Goal: Book appointment/travel/reservation

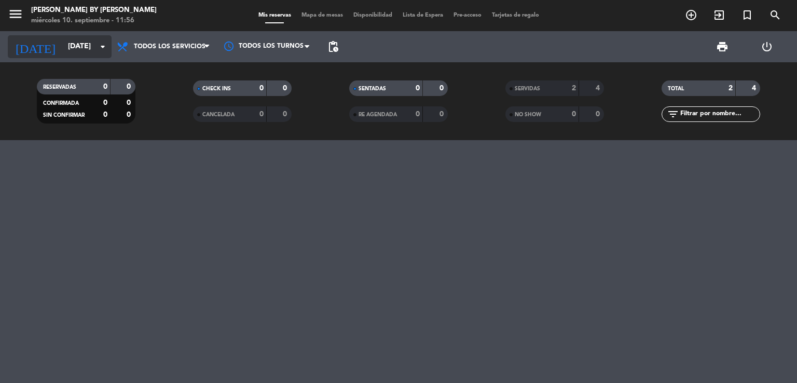
click at [77, 43] on input "[DATE]" at bounding box center [112, 46] width 99 height 19
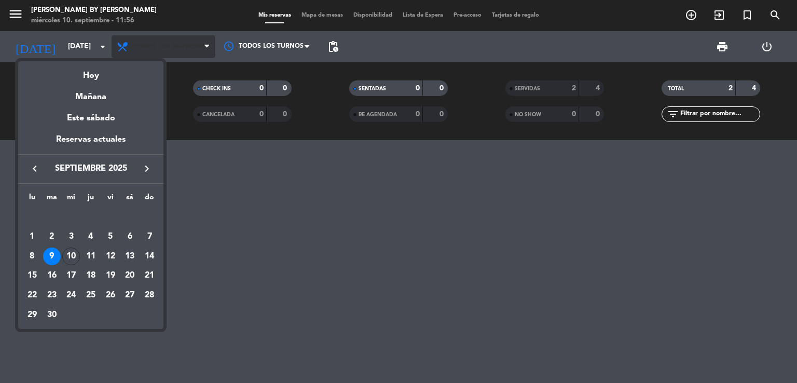
drag, startPoint x: 84, startPoint y: 73, endPoint x: 127, endPoint y: 54, distance: 47.0
click at [84, 75] on div "Hoy" at bounding box center [90, 71] width 145 height 21
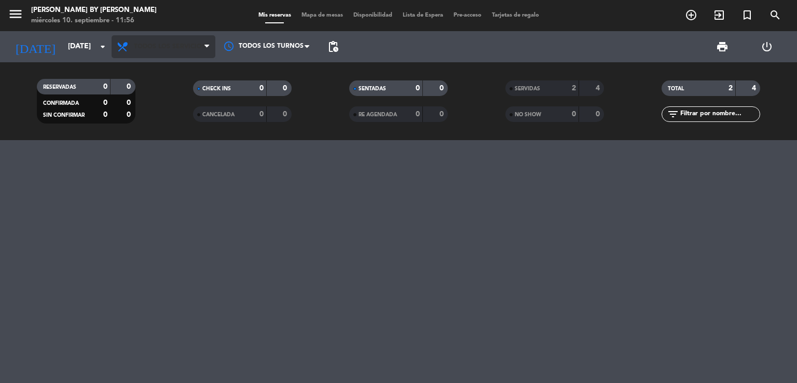
type input "[DATE]"
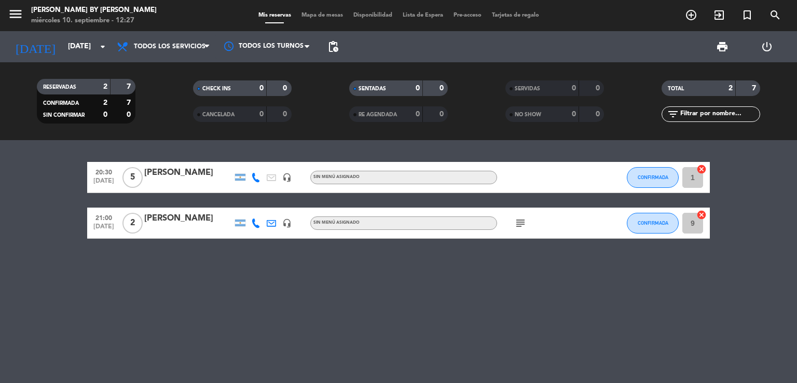
click at [328, 18] on span "Mapa de mesas" at bounding box center [322, 15] width 52 height 6
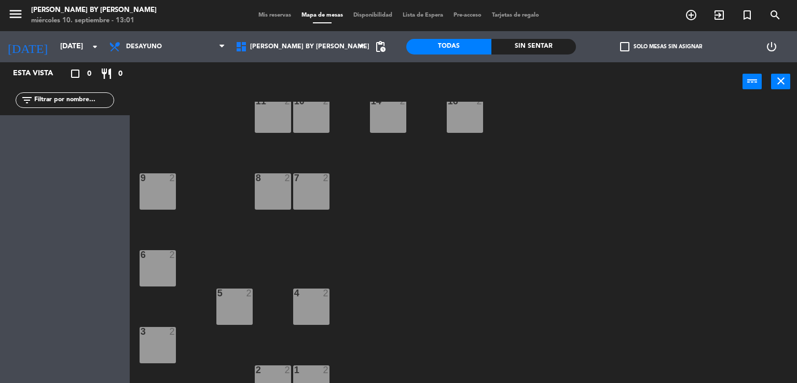
scroll to position [80, 0]
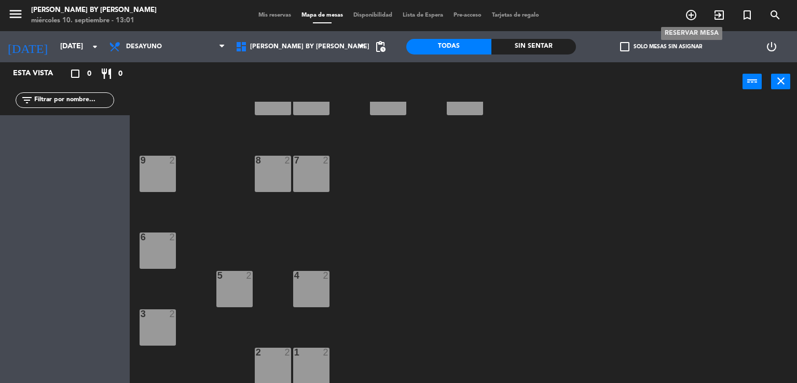
click at [691, 9] on icon "add_circle_outline" at bounding box center [691, 15] width 12 height 12
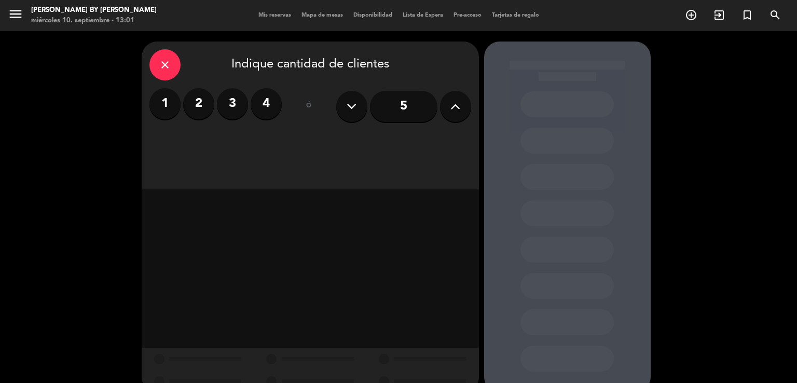
click at [446, 103] on button at bounding box center [455, 106] width 31 height 31
click at [446, 102] on button at bounding box center [455, 106] width 31 height 31
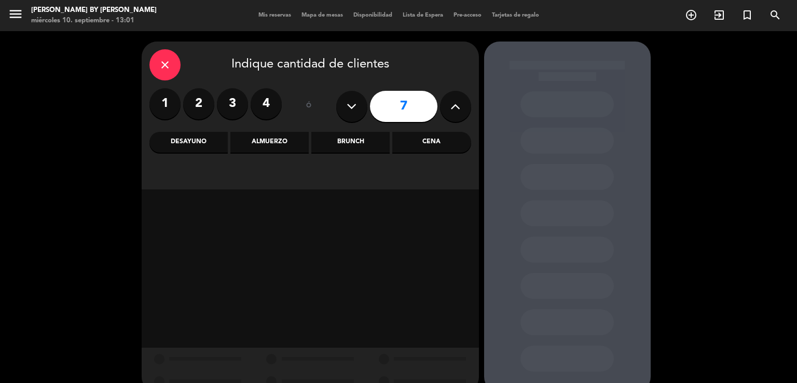
click at [446, 102] on button at bounding box center [455, 106] width 31 height 31
click at [452, 106] on icon at bounding box center [456, 107] width 10 height 16
click at [428, 145] on div "Cena" at bounding box center [431, 142] width 78 height 21
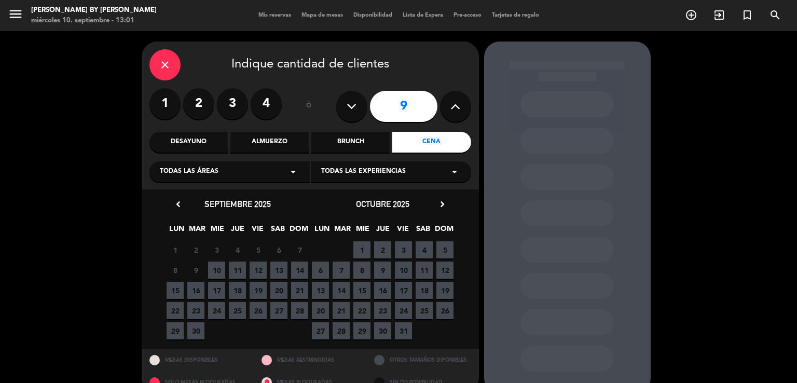
click at [216, 269] on span "10" at bounding box center [216, 270] width 17 height 17
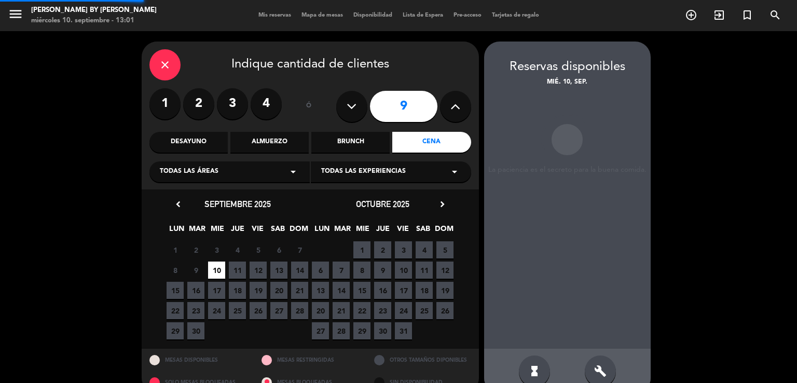
scroll to position [20, 0]
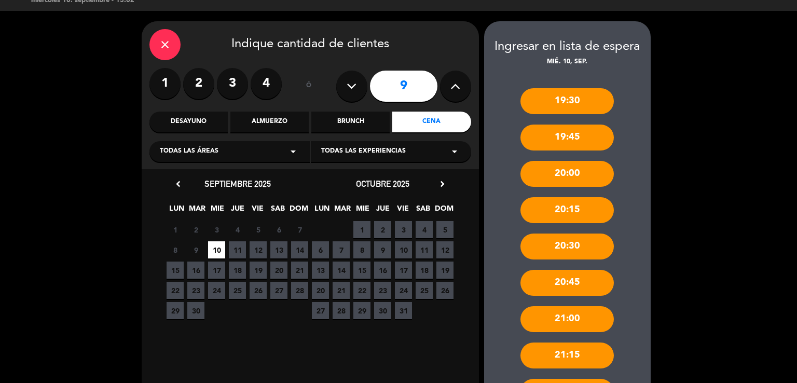
click at [458, 82] on icon at bounding box center [456, 86] width 10 height 16
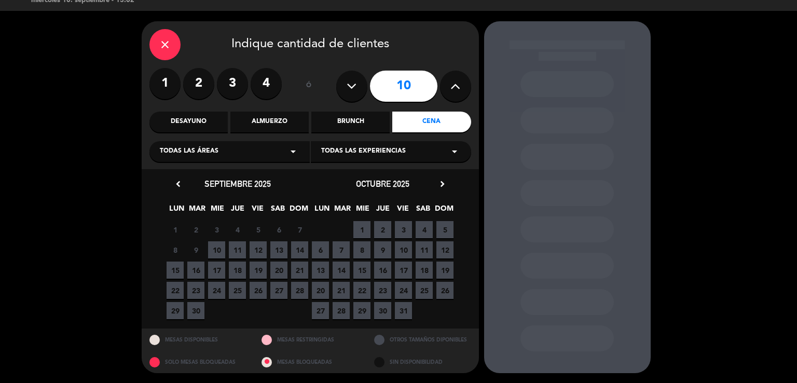
click at [217, 250] on span "10" at bounding box center [216, 249] width 17 height 17
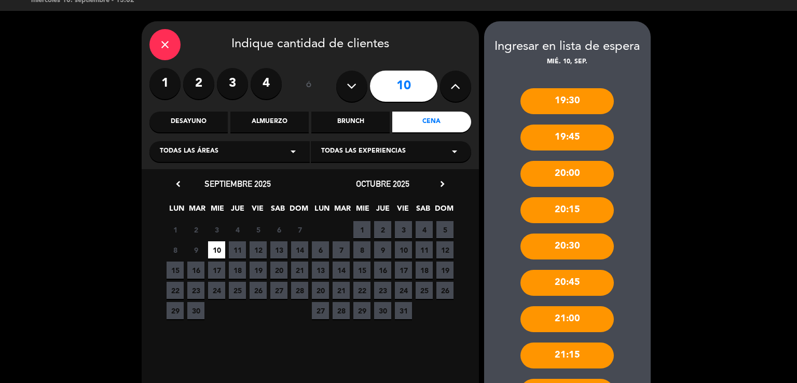
click at [360, 80] on button at bounding box center [351, 86] width 31 height 31
type input "9"
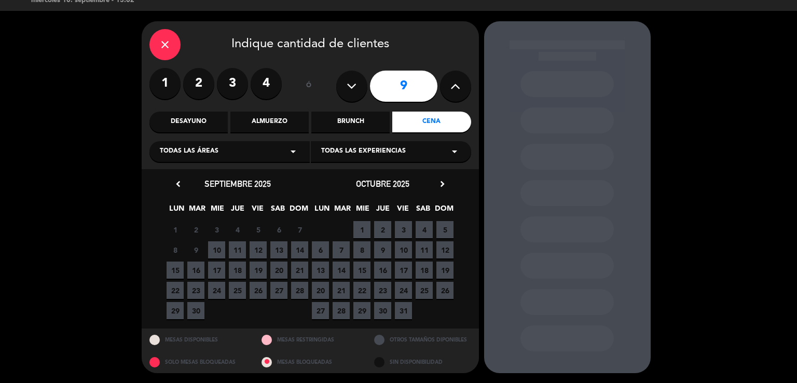
click at [212, 243] on span "10" at bounding box center [216, 249] width 17 height 17
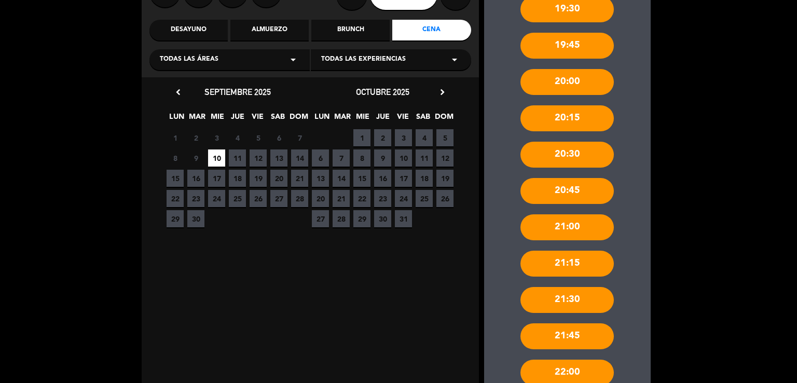
scroll to position [124, 0]
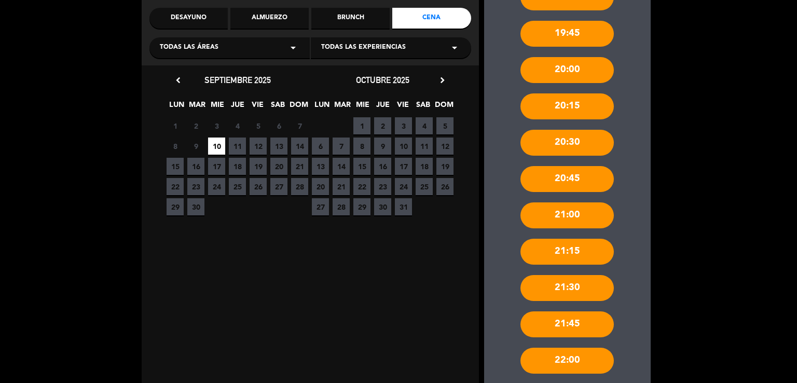
click at [588, 217] on div "21:00" at bounding box center [567, 215] width 93 height 26
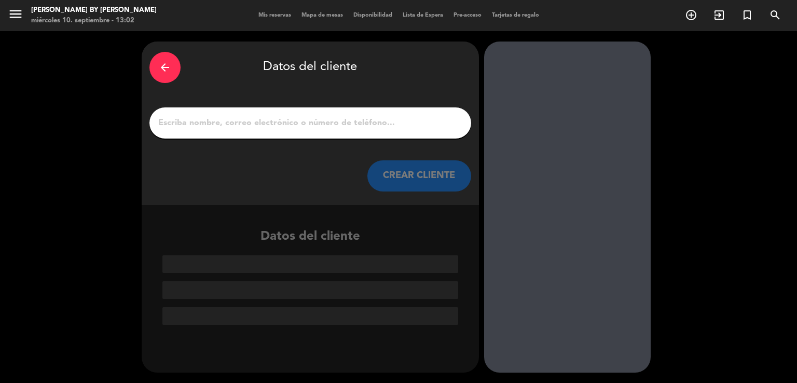
click at [306, 120] on input "1" at bounding box center [310, 123] width 306 height 15
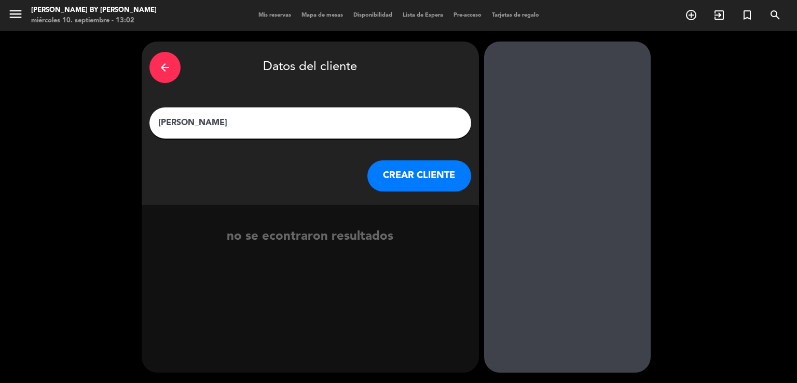
type input "[PERSON_NAME]"
click at [410, 175] on button "CREAR CLIENTE" at bounding box center [419, 175] width 104 height 31
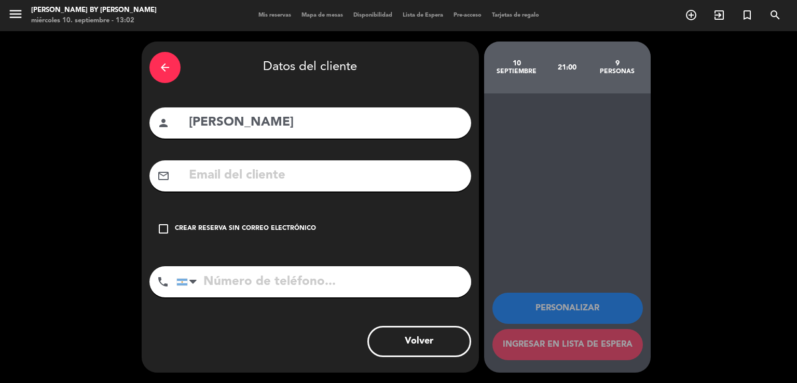
click at [251, 286] on input "tel" at bounding box center [323, 281] width 295 height 31
type input "1156572405"
click at [316, 172] on input "text" at bounding box center [326, 175] width 276 height 21
click at [243, 228] on div "Crear reserva sin correo electrónico" at bounding box center [245, 229] width 141 height 10
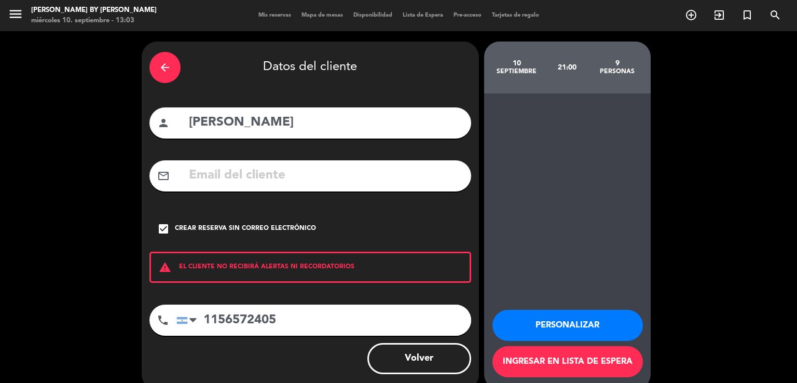
click at [266, 122] on input "[PERSON_NAME]" at bounding box center [326, 122] width 276 height 21
click at [537, 359] on button "Ingresar en lista de espera" at bounding box center [568, 361] width 151 height 31
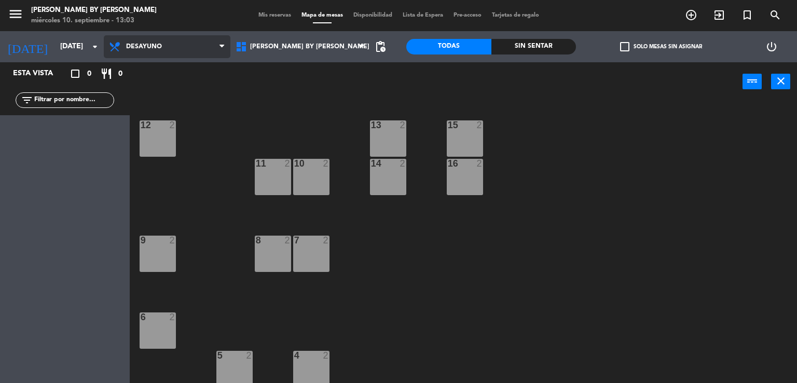
click at [173, 50] on span "Desayuno" at bounding box center [167, 46] width 127 height 23
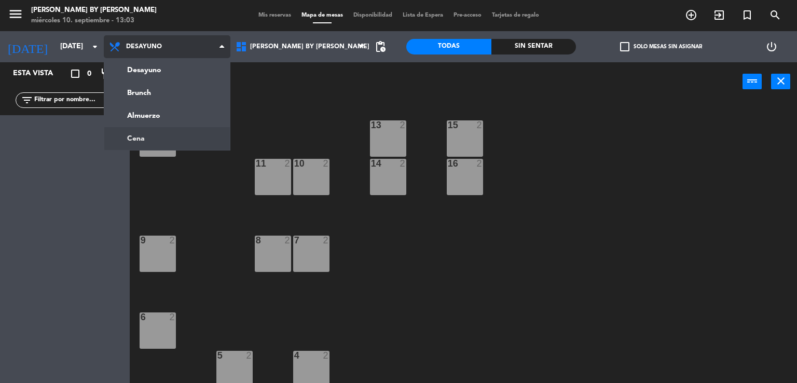
click at [173, 140] on ng-component "menu [PERSON_NAME] by [PERSON_NAME][DATE] 10. septiembre - 13:03 Mis reservas M…" at bounding box center [398, 192] width 797 height 384
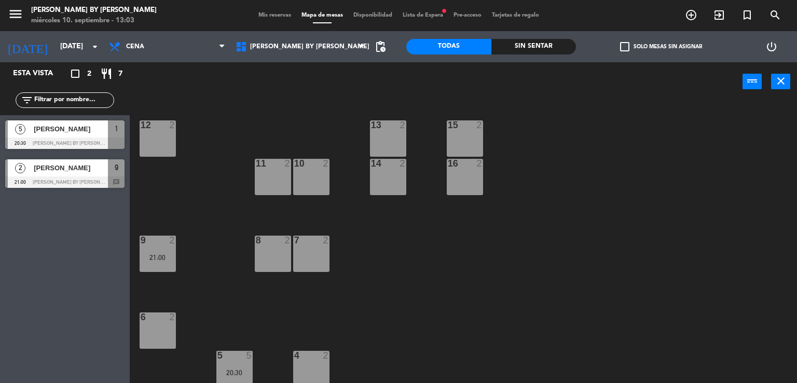
click at [424, 13] on span "Lista de Espera fiber_manual_record" at bounding box center [423, 15] width 51 height 6
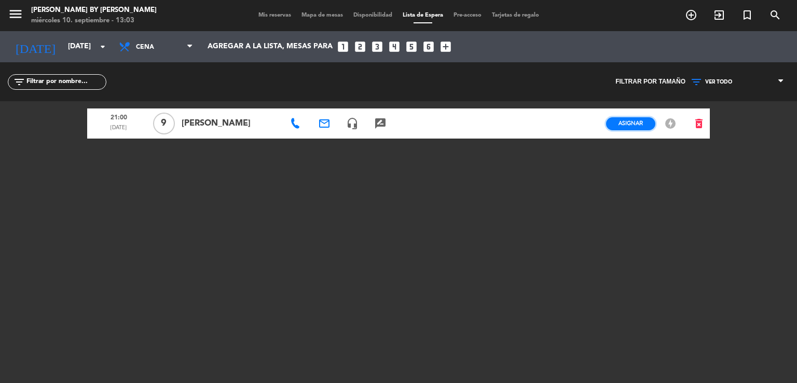
click at [643, 122] on button "Asignar" at bounding box center [630, 123] width 49 height 13
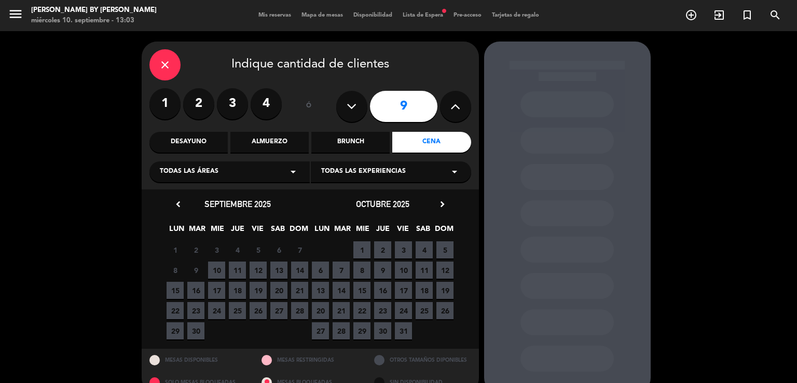
click at [216, 269] on span "10" at bounding box center [216, 270] width 17 height 17
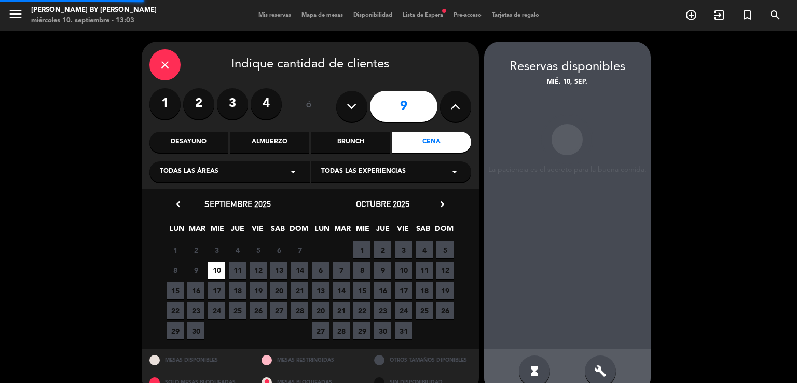
scroll to position [20, 0]
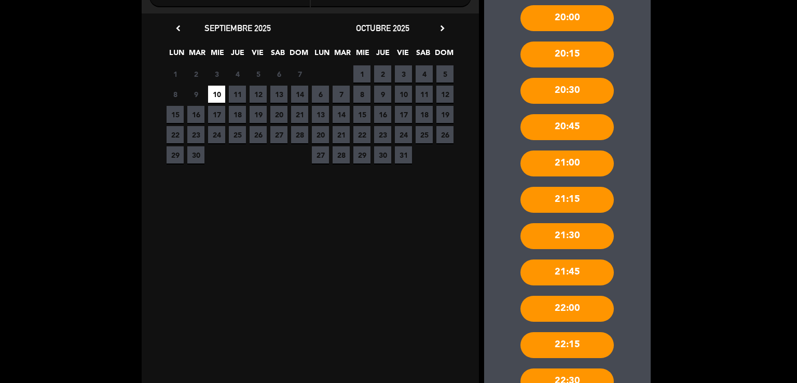
click at [552, 162] on div "21:00" at bounding box center [567, 164] width 93 height 26
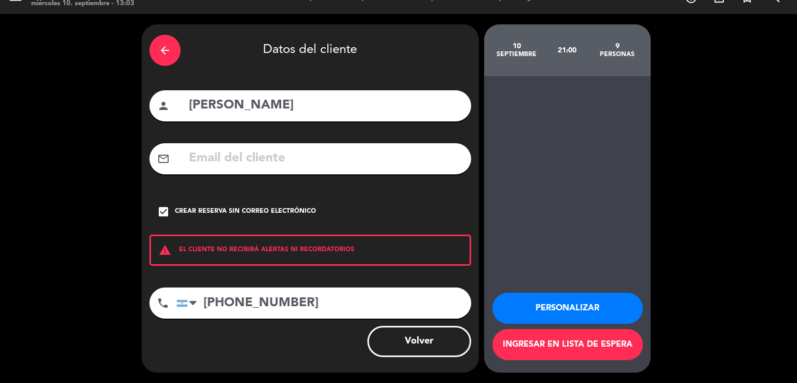
scroll to position [17, 0]
click at [556, 310] on button "Personalizar" at bounding box center [568, 308] width 151 height 31
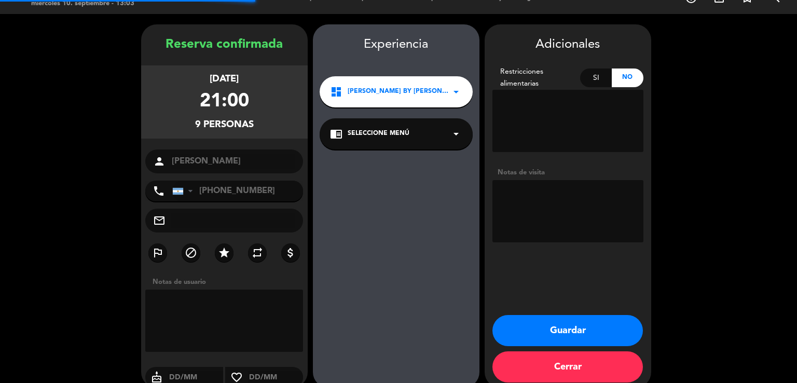
scroll to position [32, 0]
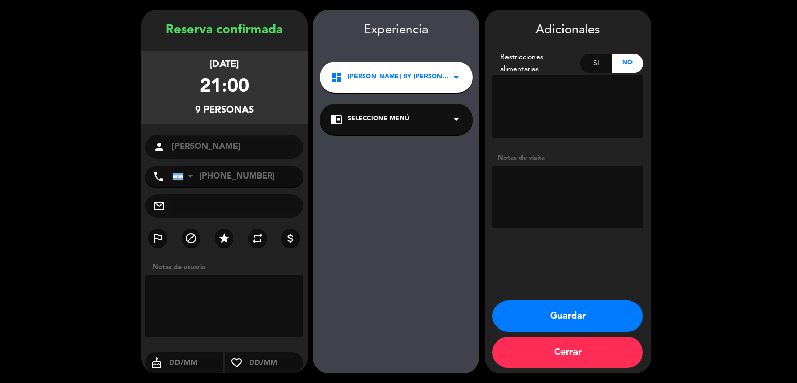
click at [574, 320] on button "Guardar" at bounding box center [568, 316] width 151 height 31
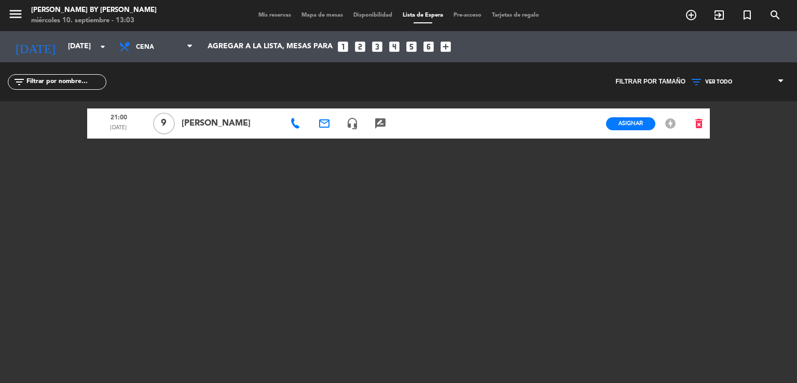
click at [321, 17] on span "Mapa de mesas" at bounding box center [322, 15] width 52 height 6
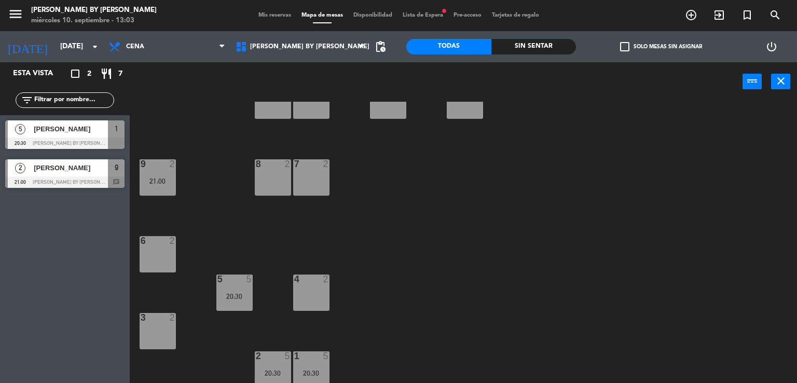
scroll to position [80, 0]
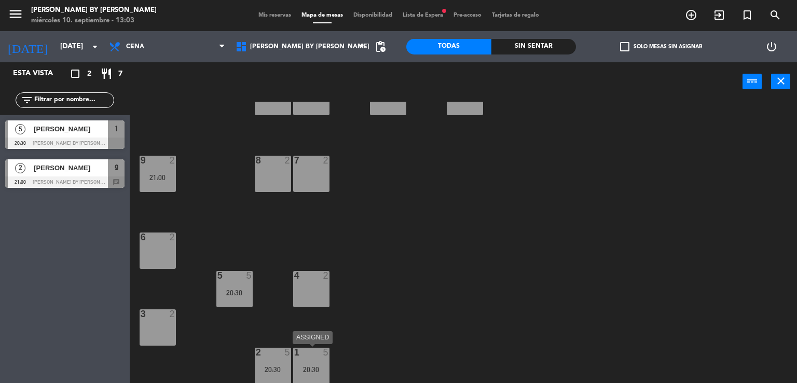
click at [315, 366] on div "20:30" at bounding box center [311, 369] width 36 height 7
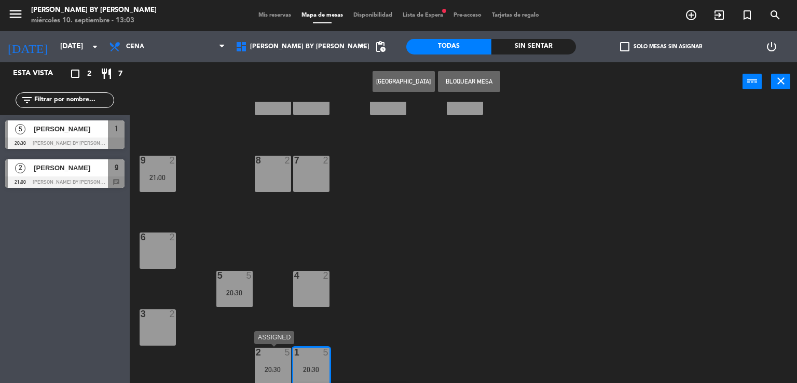
click at [283, 360] on div "2 5 20:30" at bounding box center [273, 366] width 36 height 36
click at [237, 282] on div "5 5 20:30" at bounding box center [234, 289] width 36 height 36
click at [277, 12] on span "Mis reservas" at bounding box center [274, 15] width 43 height 6
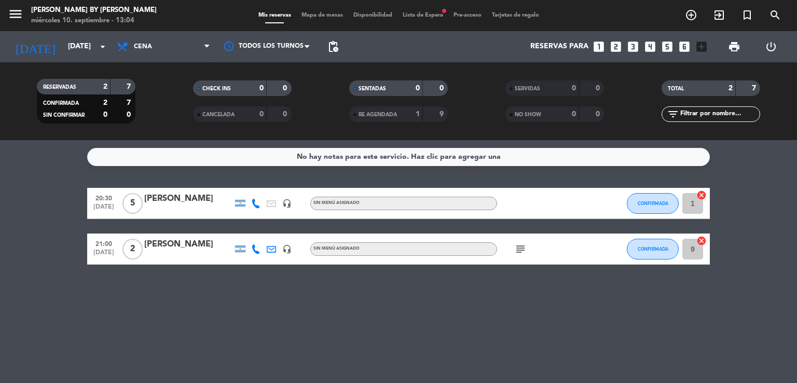
click at [702, 194] on icon "cancel" at bounding box center [702, 195] width 10 height 10
click at [431, 17] on span "Lista de Espera fiber_manual_record" at bounding box center [423, 15] width 51 height 6
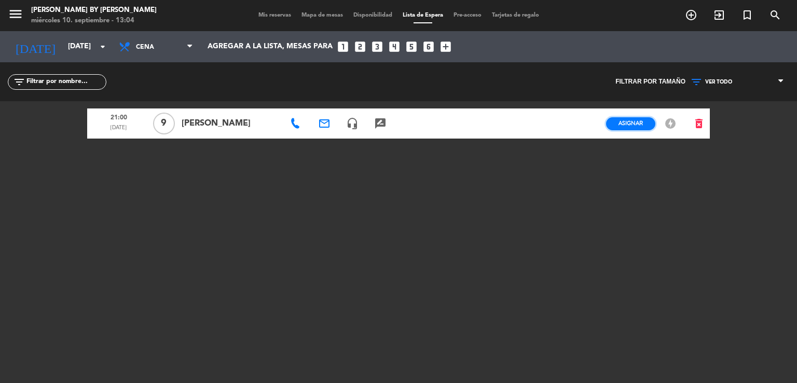
click at [635, 127] on button "Asignar" at bounding box center [630, 123] width 49 height 13
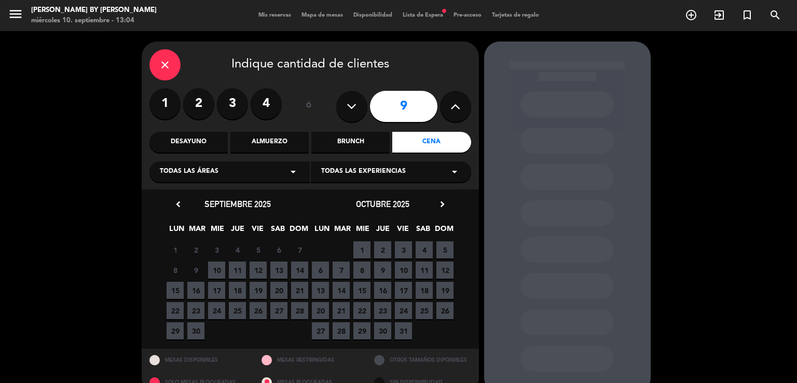
click at [212, 266] on span "10" at bounding box center [216, 270] width 17 height 17
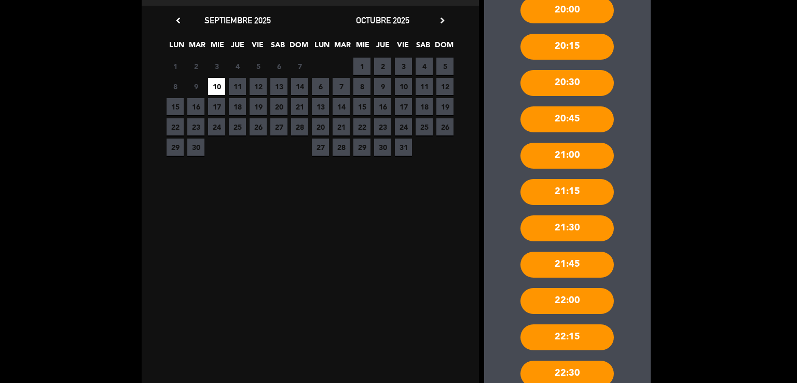
scroll to position [20, 0]
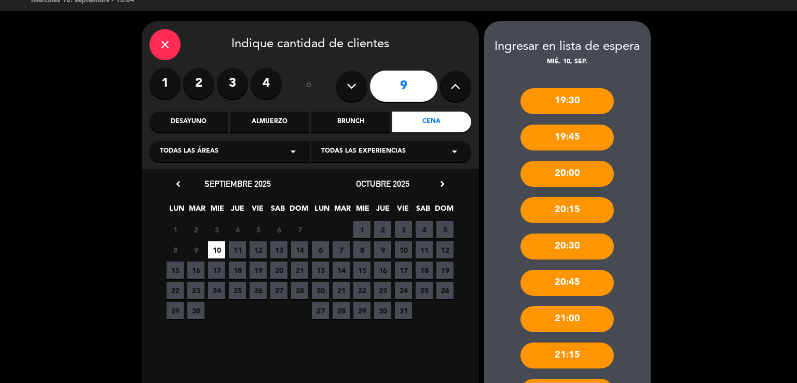
click at [220, 249] on span "10" at bounding box center [216, 249] width 17 height 17
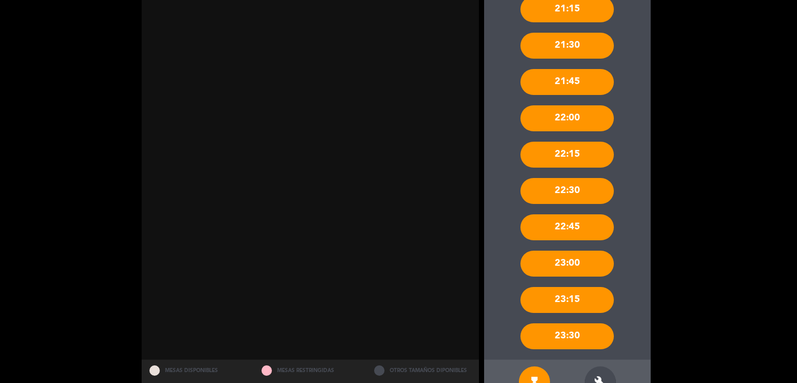
scroll to position [398, 0]
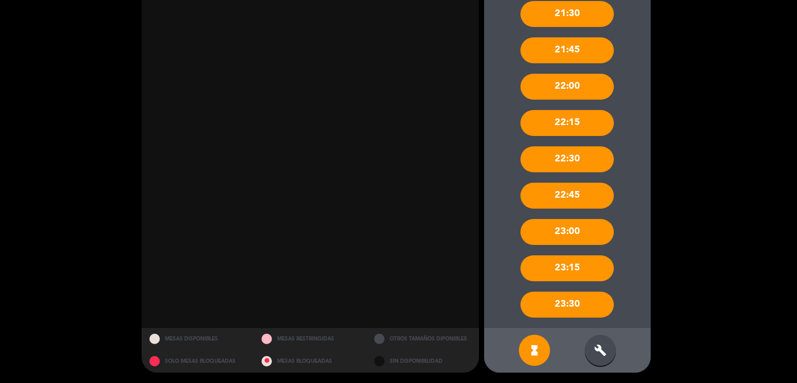
click at [598, 342] on div "build" at bounding box center [600, 350] width 31 height 31
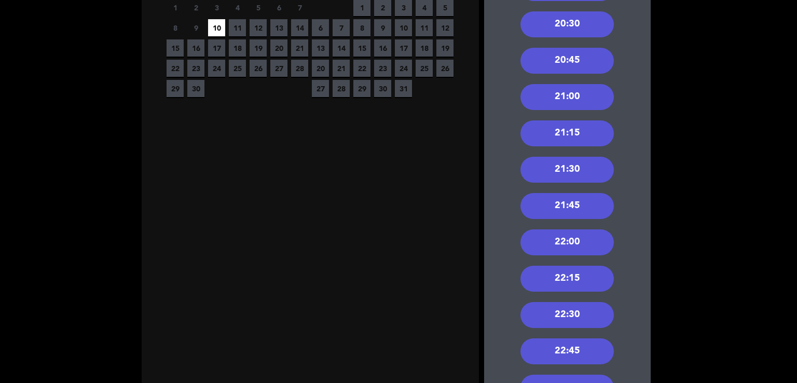
click at [571, 94] on div "21:00" at bounding box center [567, 97] width 93 height 26
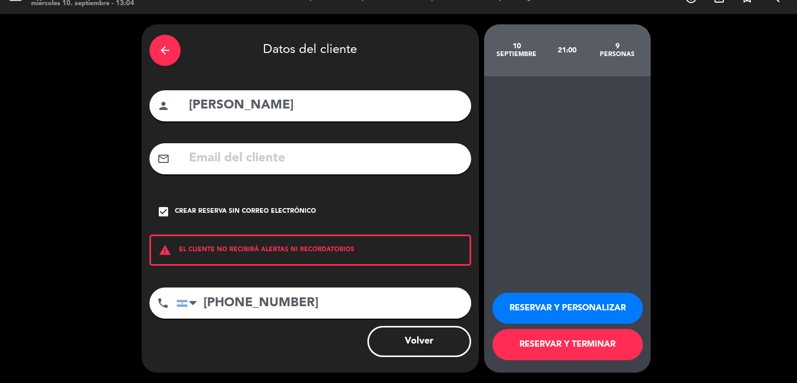
click at [612, 340] on button "RESERVAR Y TERMINAR" at bounding box center [568, 344] width 151 height 31
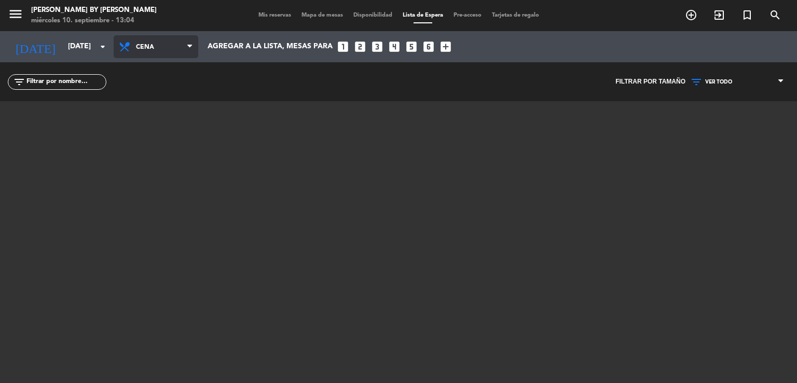
click at [136, 50] on span "Cena" at bounding box center [160, 47] width 49 height 20
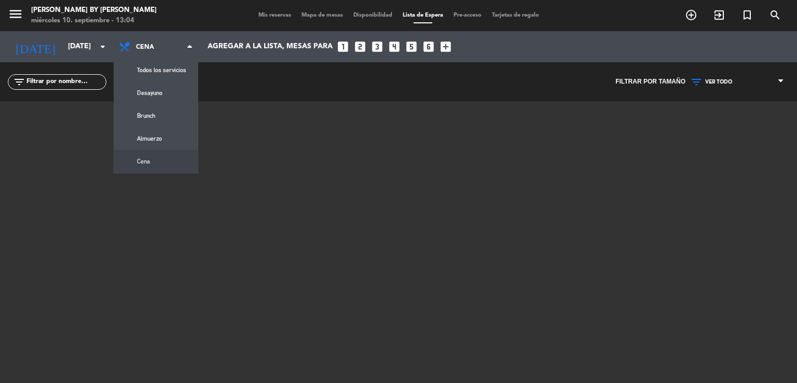
drag, startPoint x: 141, startPoint y: 48, endPoint x: 214, endPoint y: 23, distance: 76.8
click at [147, 47] on span "Cena" at bounding box center [160, 47] width 49 height 20
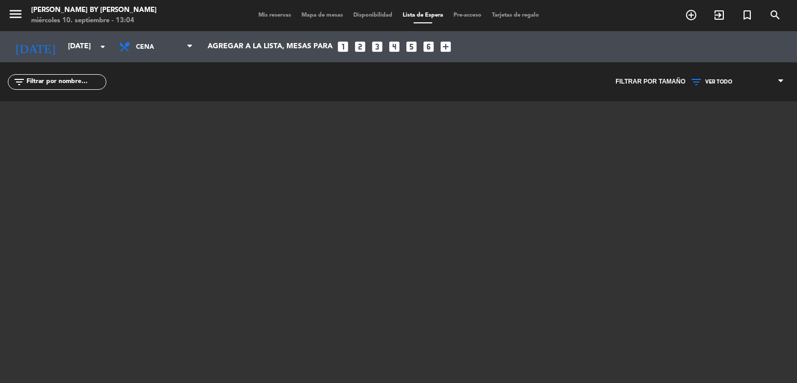
click at [275, 17] on span "Mis reservas" at bounding box center [274, 15] width 43 height 6
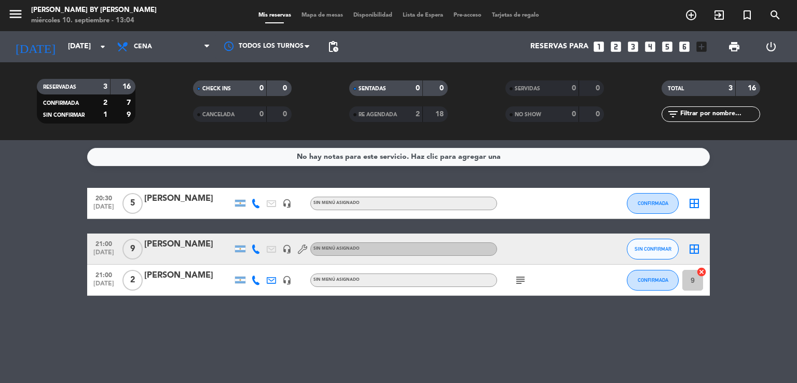
click at [320, 12] on span "Mapa de mesas" at bounding box center [322, 15] width 52 height 6
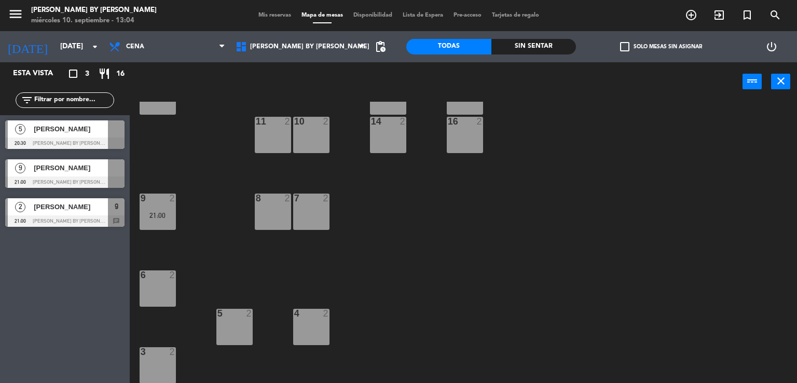
scroll to position [80, 0]
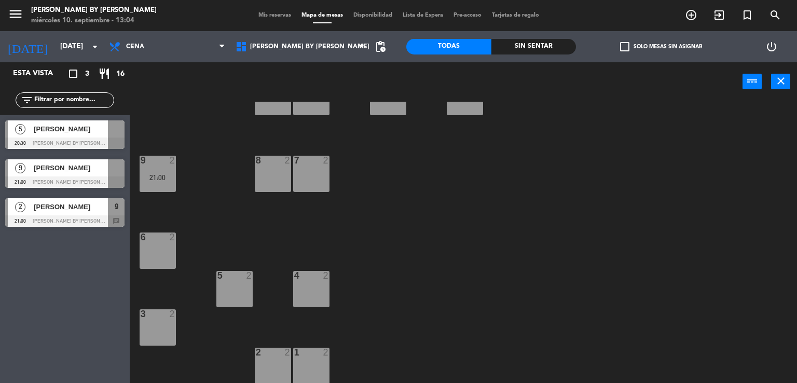
click at [316, 359] on div "1 2" at bounding box center [311, 366] width 36 height 36
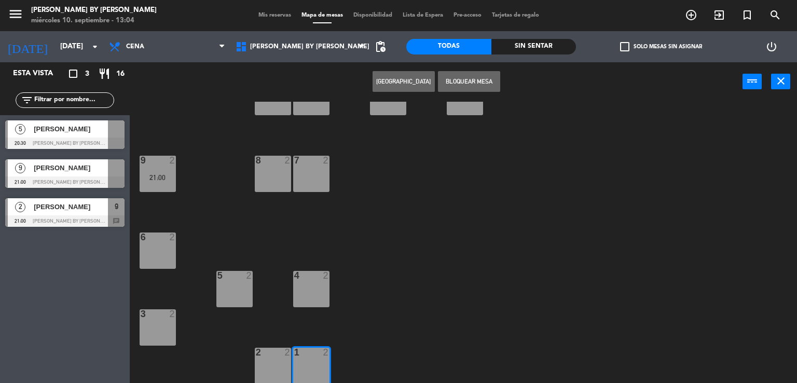
click at [283, 354] on div "2" at bounding box center [290, 352] width 17 height 9
click at [307, 278] on div at bounding box center [311, 275] width 17 height 9
click at [319, 293] on div "4 2" at bounding box center [311, 289] width 36 height 36
drag, startPoint x: 366, startPoint y: 303, endPoint x: 339, endPoint y: 310, distance: 27.8
click at [365, 304] on div "13 2 12 2 15 2 11 2 10 2 14 2 16 2 7 2 9 2 21:00 8 2 6 2 4 2 5 2 3 2 1 2 2 2" at bounding box center [468, 243] width 660 height 282
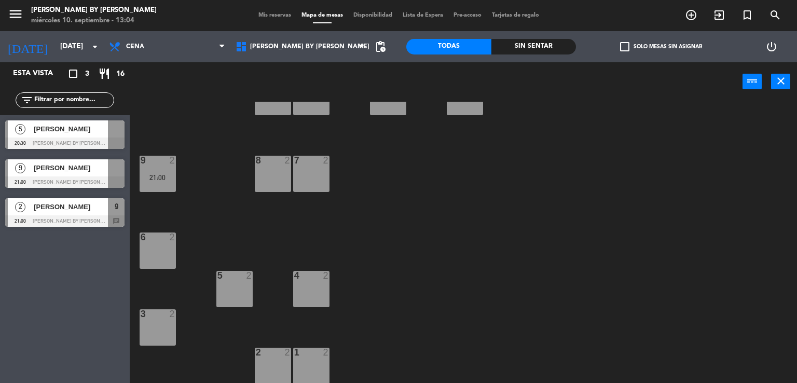
click at [94, 179] on div at bounding box center [64, 181] width 119 height 11
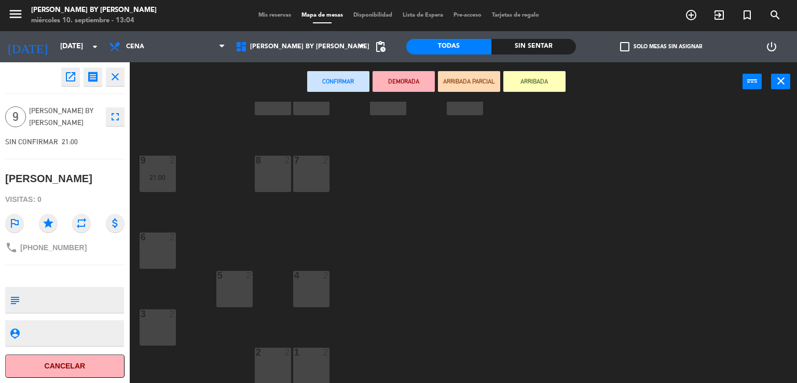
click at [329, 360] on div "1 2" at bounding box center [311, 366] width 36 height 36
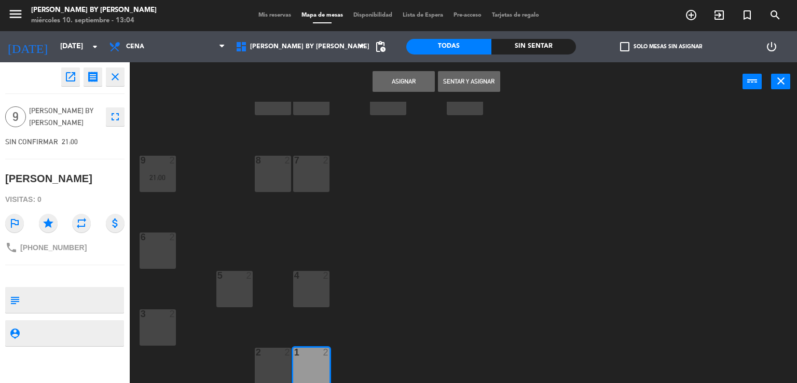
drag, startPoint x: 280, startPoint y: 359, endPoint x: 303, endPoint y: 315, distance: 49.7
click at [280, 359] on div "2 2" at bounding box center [273, 366] width 36 height 36
drag, startPoint x: 308, startPoint y: 283, endPoint x: 256, endPoint y: 283, distance: 51.4
click at [307, 283] on div "4 2" at bounding box center [311, 289] width 36 height 36
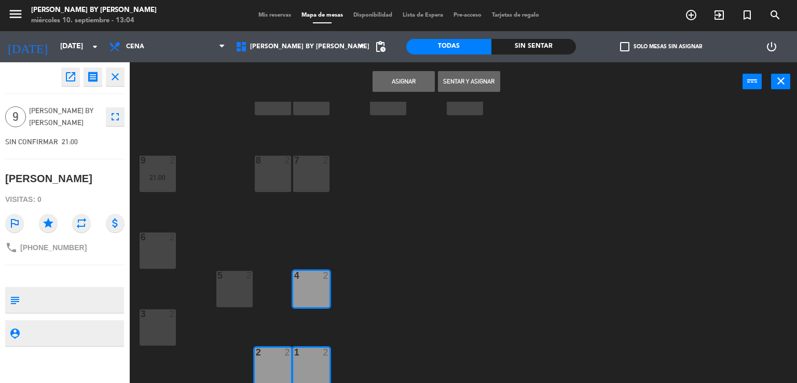
drag, startPoint x: 225, startPoint y: 279, endPoint x: 235, endPoint y: 271, distance: 11.8
click at [226, 279] on div at bounding box center [234, 275] width 17 height 9
click at [307, 165] on div "7 2" at bounding box center [311, 161] width 36 height 10
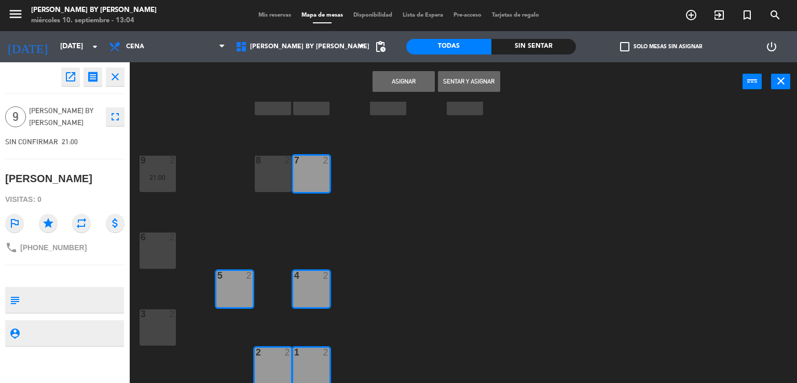
click at [399, 78] on button "Asignar" at bounding box center [404, 81] width 62 height 21
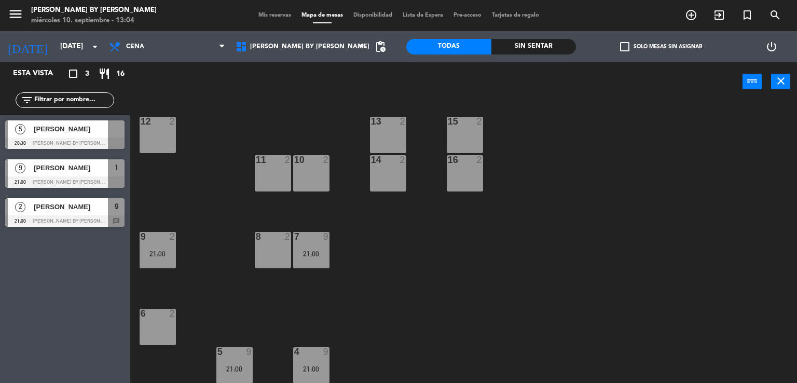
scroll to position [0, 0]
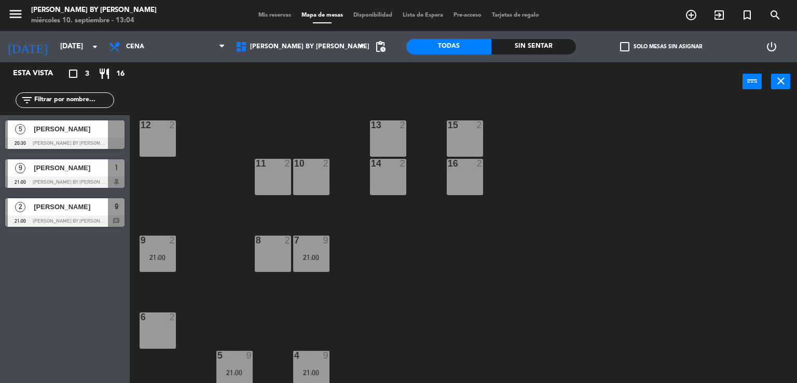
click at [102, 144] on div at bounding box center [64, 143] width 119 height 11
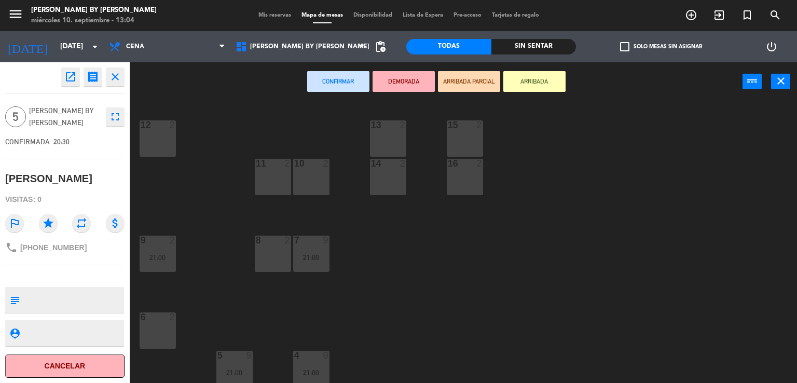
click at [326, 180] on div "10 2" at bounding box center [311, 177] width 36 height 36
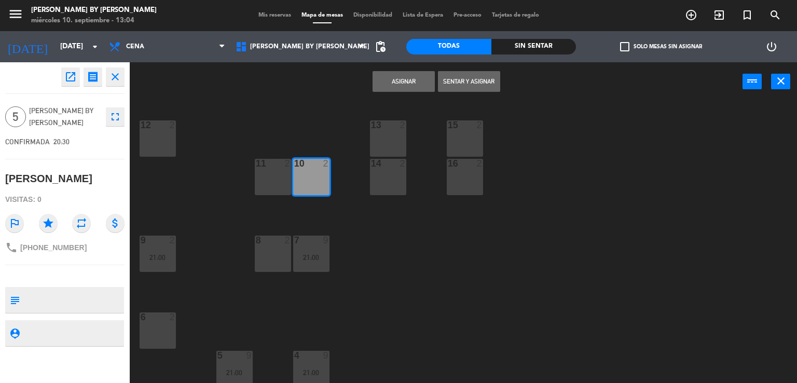
click at [270, 172] on div "11 2" at bounding box center [273, 177] width 36 height 36
click at [418, 81] on button "Asignar" at bounding box center [404, 81] width 62 height 21
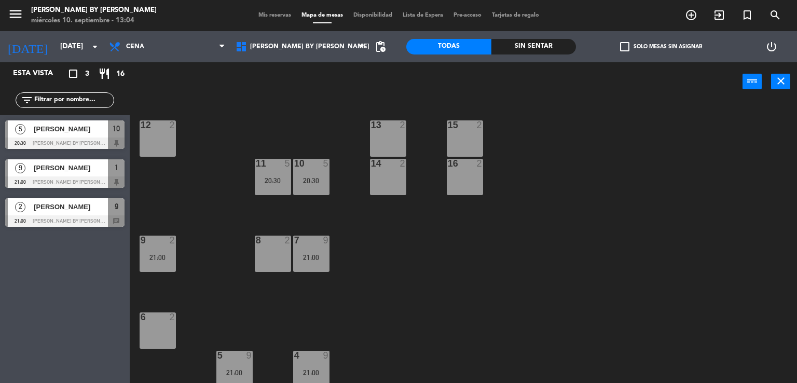
click at [270, 19] on div "Mis reservas Mapa de mesas Disponibilidad Lista de Espera Pre-acceso Tarjetas d…" at bounding box center [398, 15] width 291 height 9
click at [264, 17] on span "Mis reservas" at bounding box center [274, 15] width 43 height 6
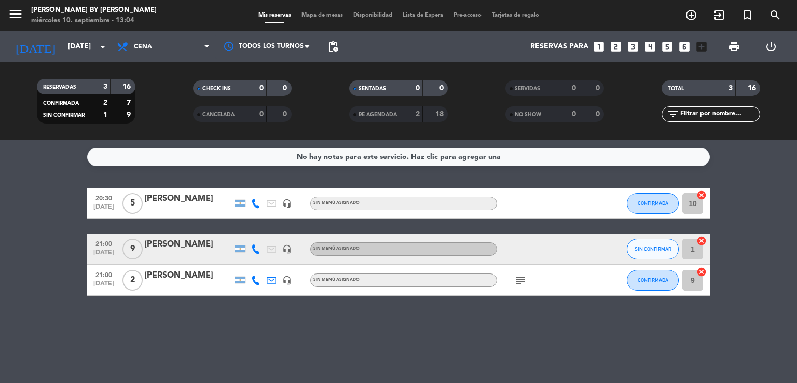
click at [322, 9] on div "menu [PERSON_NAME] by [PERSON_NAME][DATE] 10. septiembre - 13:04 Mis reservas M…" at bounding box center [398, 15] width 797 height 31
click at [320, 15] on span "Mapa de mesas" at bounding box center [322, 15] width 52 height 6
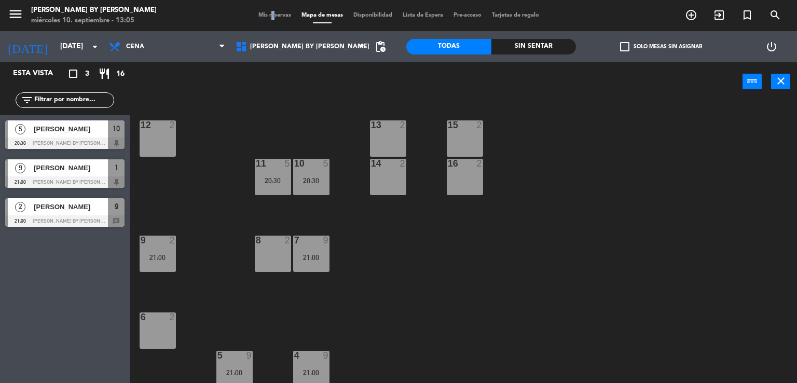
click at [264, 17] on span "Mis reservas" at bounding box center [274, 15] width 43 height 6
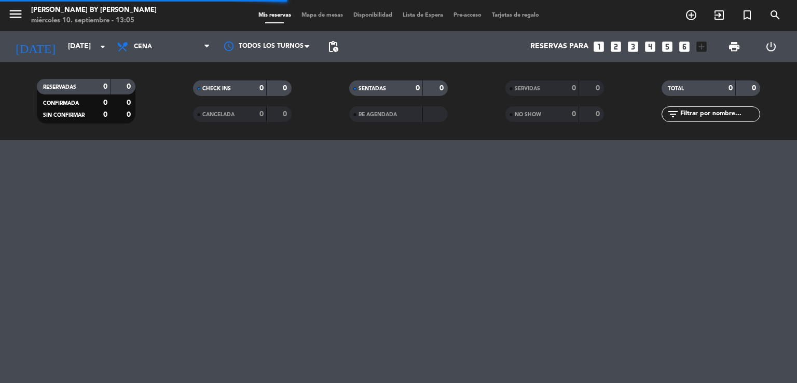
click at [329, 15] on span "Mapa de mesas" at bounding box center [322, 15] width 52 height 6
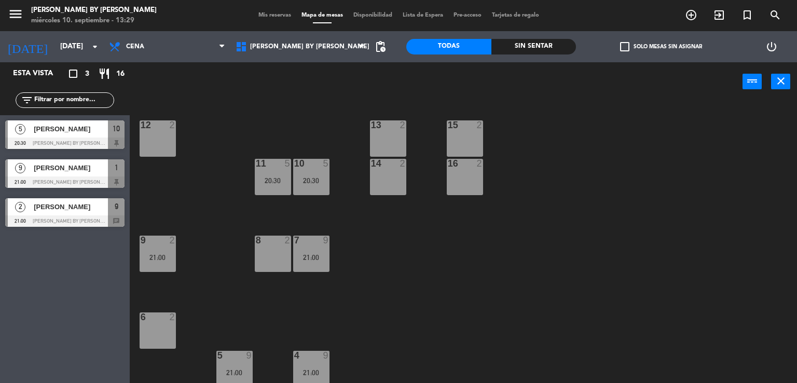
click at [277, 19] on div "Mis reservas Mapa de mesas Disponibilidad Lista de Espera Pre-acceso Tarjetas d…" at bounding box center [398, 15] width 291 height 9
click at [275, 18] on span "Mis reservas" at bounding box center [274, 15] width 43 height 6
